Goal: Information Seeking & Learning: Learn about a topic

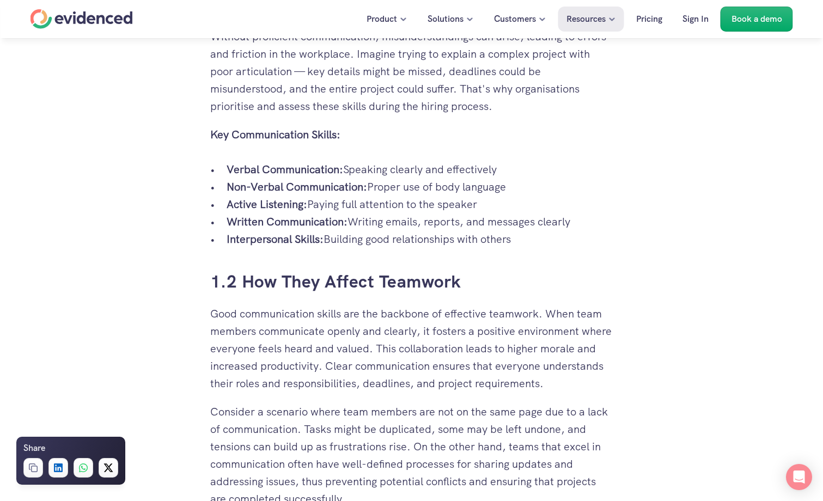
scroll to position [926, 0]
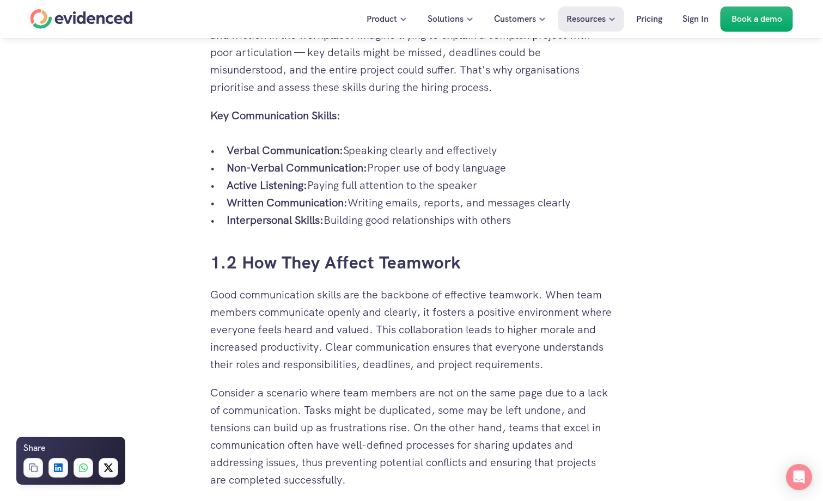
drag, startPoint x: 229, startPoint y: 153, endPoint x: 543, endPoint y: 214, distance: 319.7
click at [543, 214] on ul "Verbal Communication: Speaking clearly and effectively Non-Verbal Communication…" at bounding box center [411, 185] width 403 height 87
copy ul "Verbal Communication: Speaking clearly and effectively Non-Verbal Communication…"
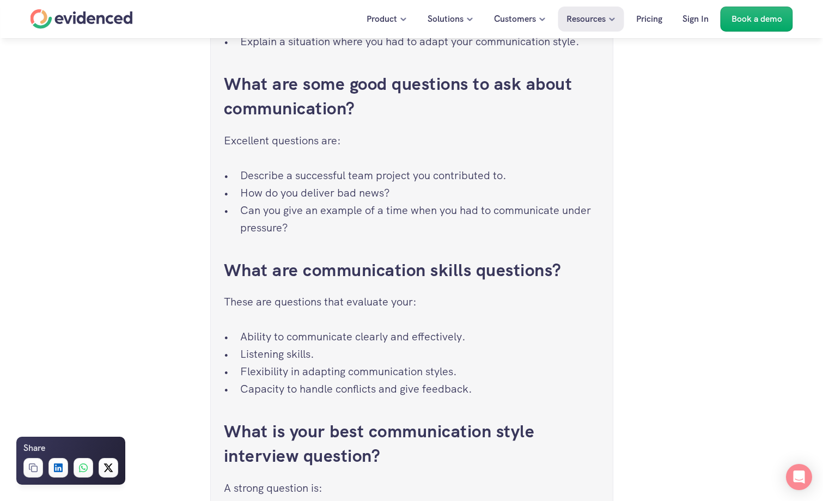
scroll to position [6267, 0]
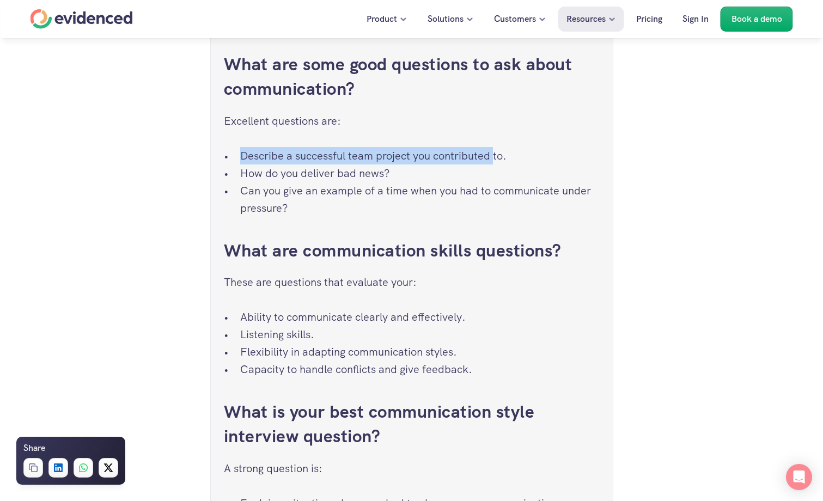
drag, startPoint x: 242, startPoint y: 174, endPoint x: 495, endPoint y: 172, distance: 252.9
click at [495, 165] on p "Describe a successful team project you contributed to." at bounding box center [420, 155] width 360 height 17
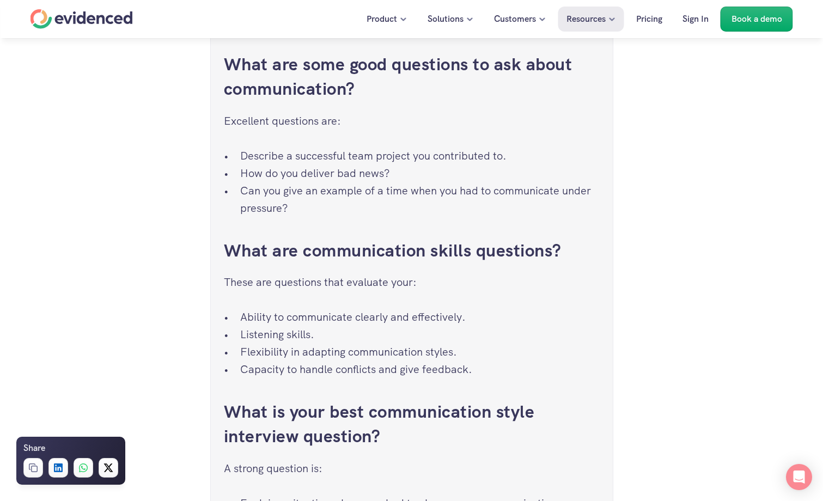
click at [437, 239] on div "Frequently Asked Questions What are good communication skills interview questio…" at bounding box center [412, 173] width 376 height 714
click at [241, 210] on p "Can you give an example of a time when you had to communicate under pressure?" at bounding box center [420, 199] width 360 height 35
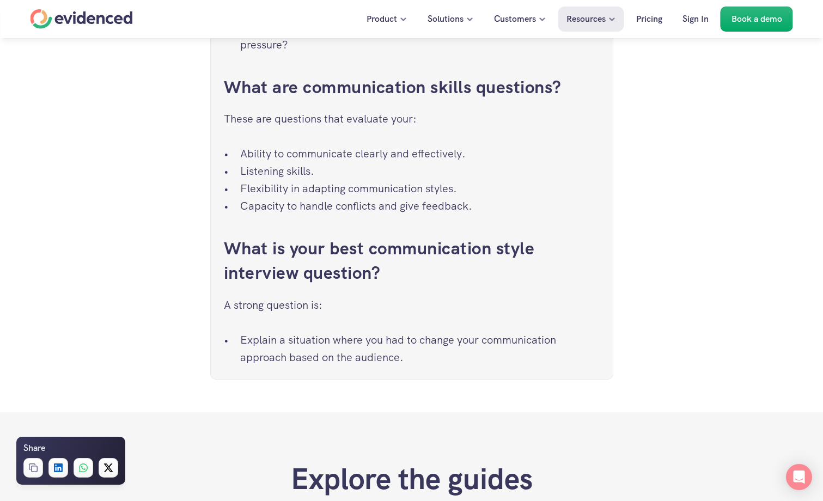
scroll to position [6485, 0]
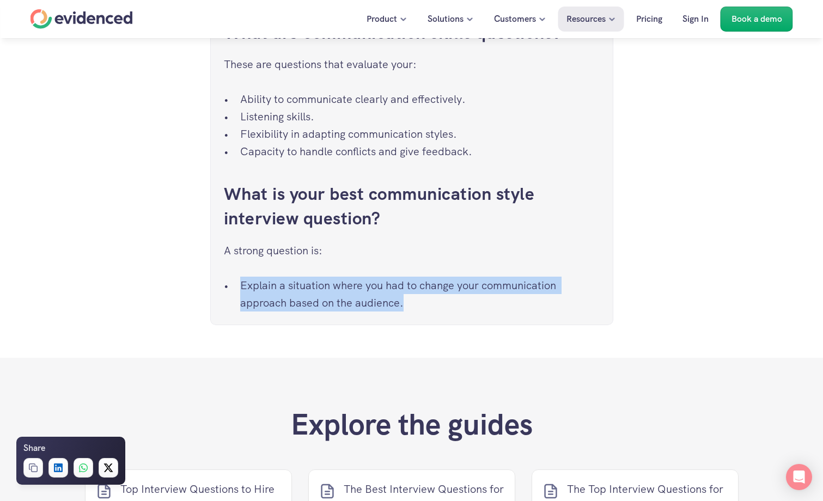
drag, startPoint x: 241, startPoint y: 304, endPoint x: 443, endPoint y: 320, distance: 202.8
click at [443, 312] on p "Explain a situation where you had to change your communication approach based o…" at bounding box center [420, 294] width 360 height 35
copy p "Explain a situation where you had to change your communication approach based o…"
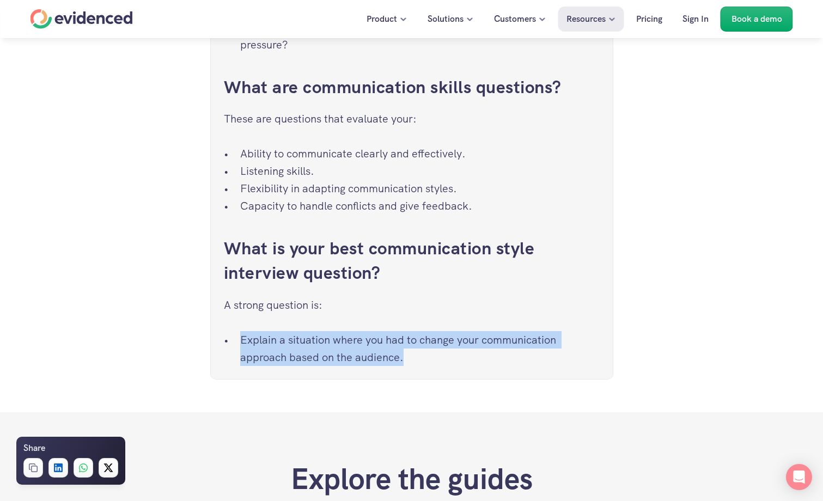
drag, startPoint x: 242, startPoint y: 170, endPoint x: 512, endPoint y: 232, distance: 276.7
click at [512, 215] on ul "Ability to communicate clearly and effectively. Listening skills. Flexibility i…" at bounding box center [412, 180] width 376 height 70
copy ul "Ability to communicate clearly and effectively. Listening skills. Flexibility i…"
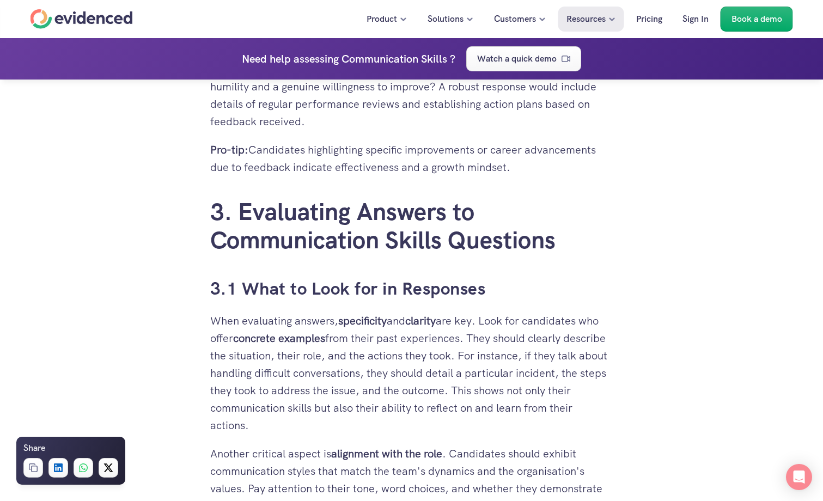
scroll to position [4305, 0]
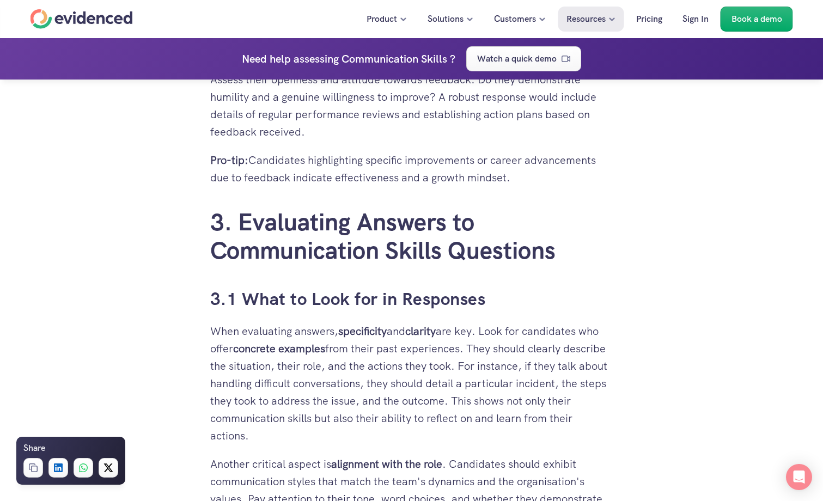
drag, startPoint x: 214, startPoint y: 332, endPoint x: 329, endPoint y: 348, distance: 116.0
click at [329, 348] on p "When evaluating answers, specificity and clarity are key. Look for candidates w…" at bounding box center [411, 384] width 403 height 122
copy p "When evaluating answers, specificity and clarity are key. Look for candidates w…"
